Goal: Download file/media

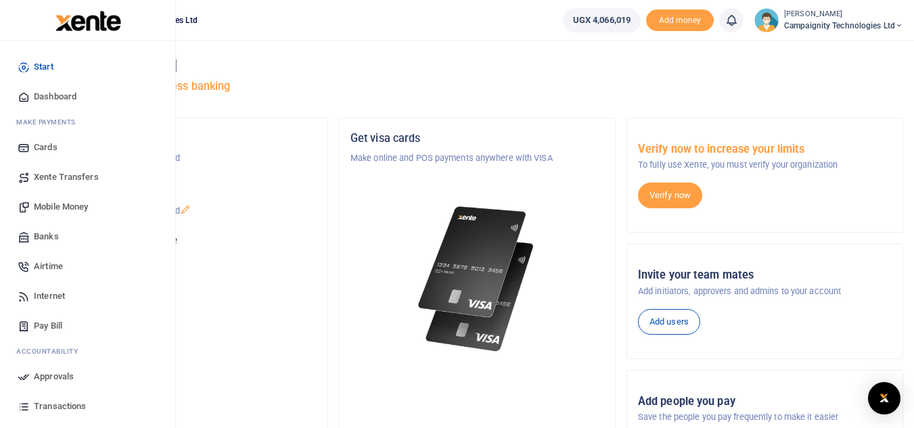
click at [55, 402] on span "Transactions" at bounding box center [60, 407] width 52 height 14
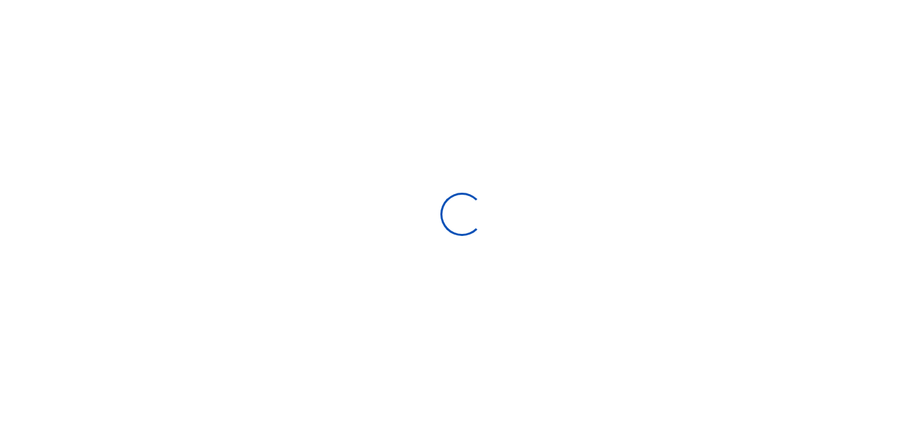
select select
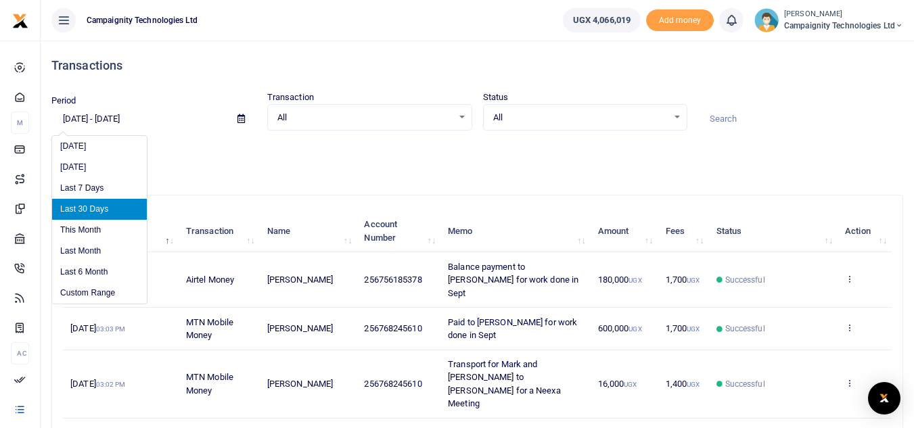
click at [121, 123] on input "[DATE] - [DATE]" at bounding box center [138, 119] width 175 height 23
click at [108, 236] on li "This Month" at bounding box center [99, 230] width 95 height 21
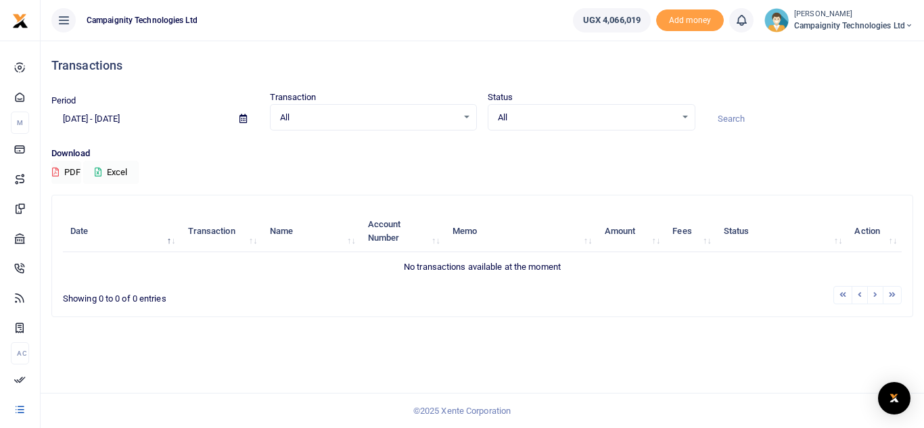
click at [124, 172] on button "Excel" at bounding box center [110, 172] width 55 height 23
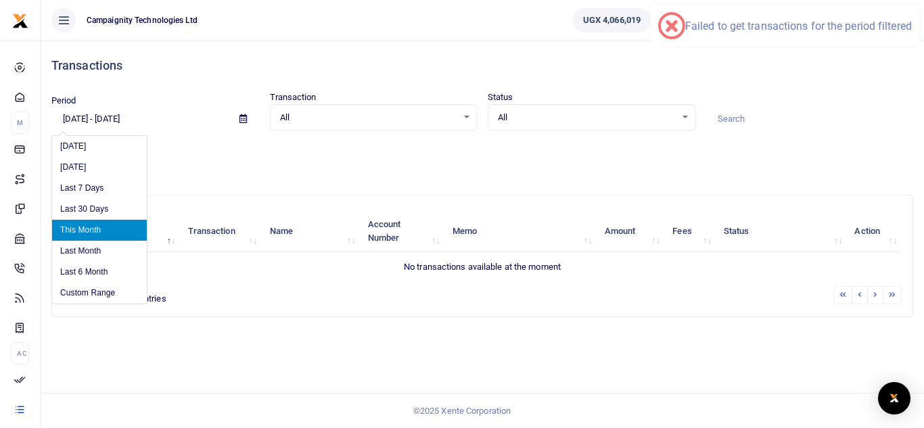
click at [137, 118] on input "[DATE] - [DATE]" at bounding box center [139, 119] width 177 height 23
click at [111, 250] on li "Last Month" at bounding box center [99, 251] width 95 height 21
type input "[DATE] - [DATE]"
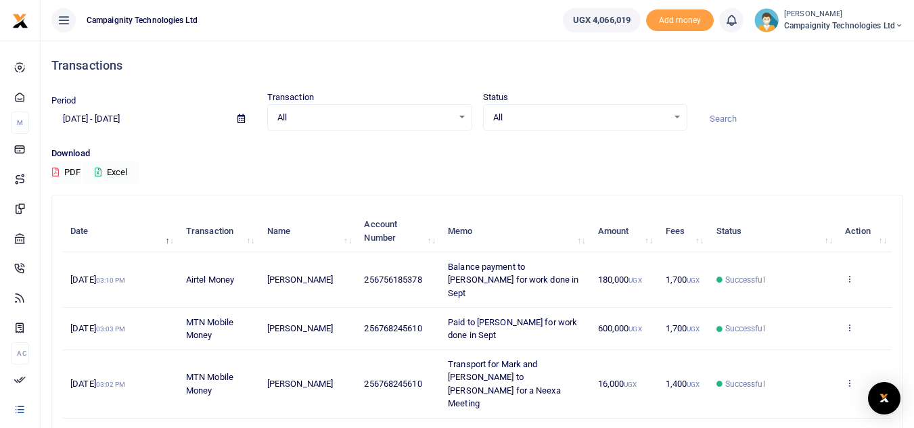
click at [119, 173] on button "Excel" at bounding box center [110, 172] width 55 height 23
